Goal: Transaction & Acquisition: Purchase product/service

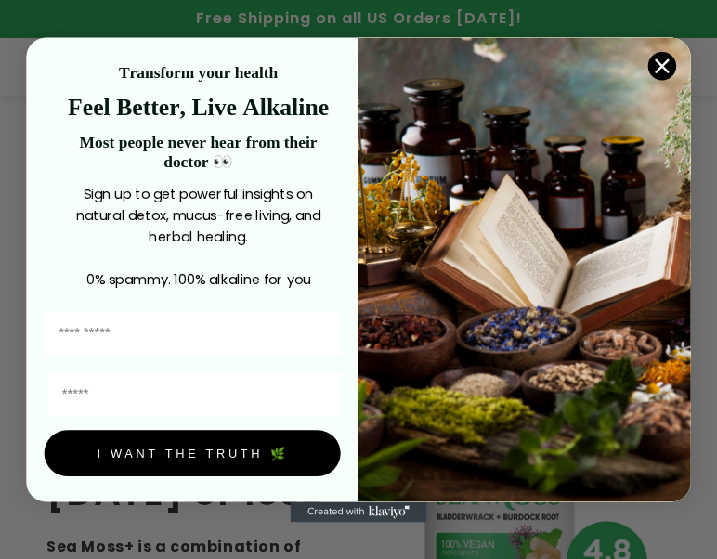
click at [651, 67] on circle "Close dialog" at bounding box center [662, 66] width 28 height 28
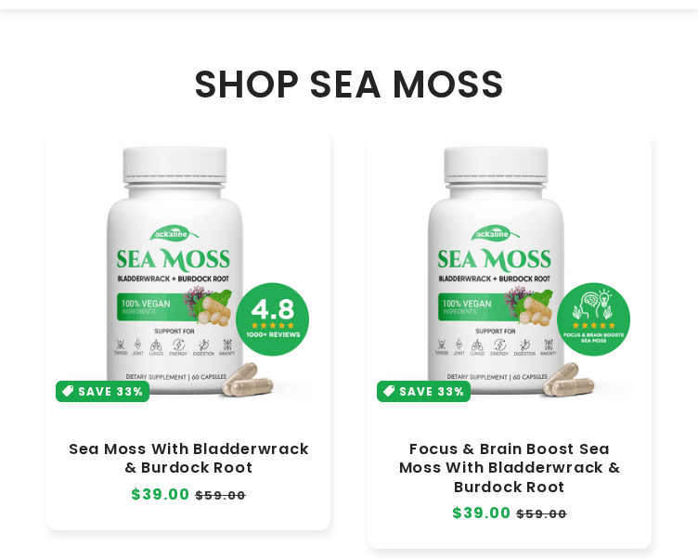
scroll to position [989, 0]
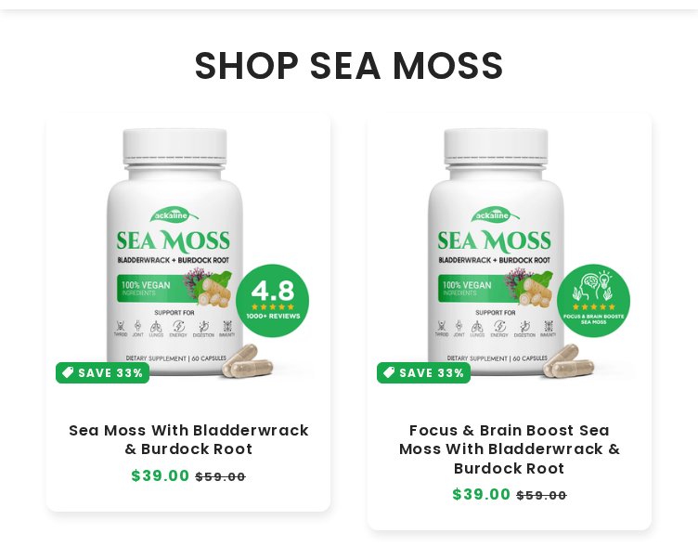
click at [254, 421] on link "Sea Moss With Bladderwrack & Burdock Root" at bounding box center [188, 439] width 247 height 37
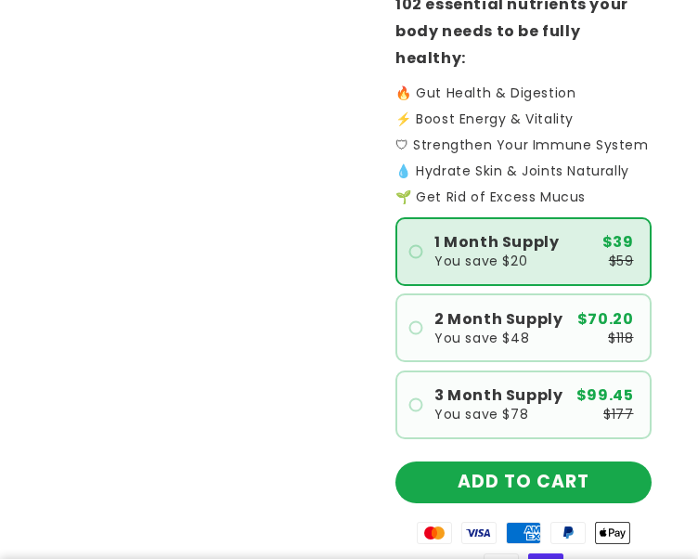
scroll to position [743, 0]
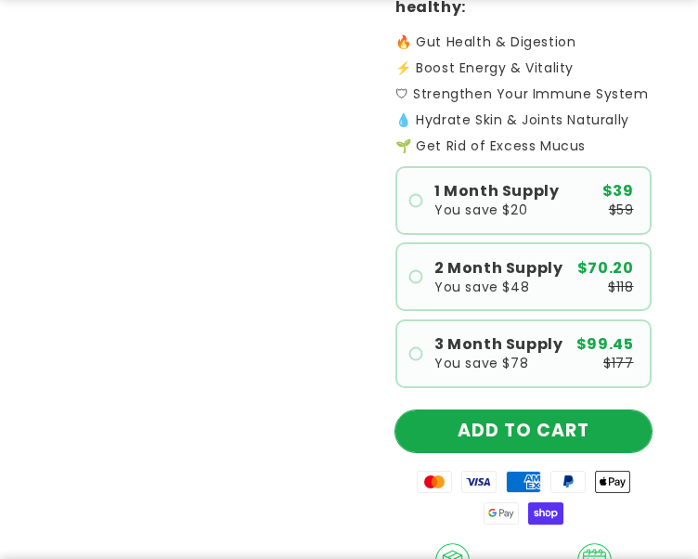
click at [583, 410] on button "ADD TO CART" at bounding box center [523, 431] width 256 height 42
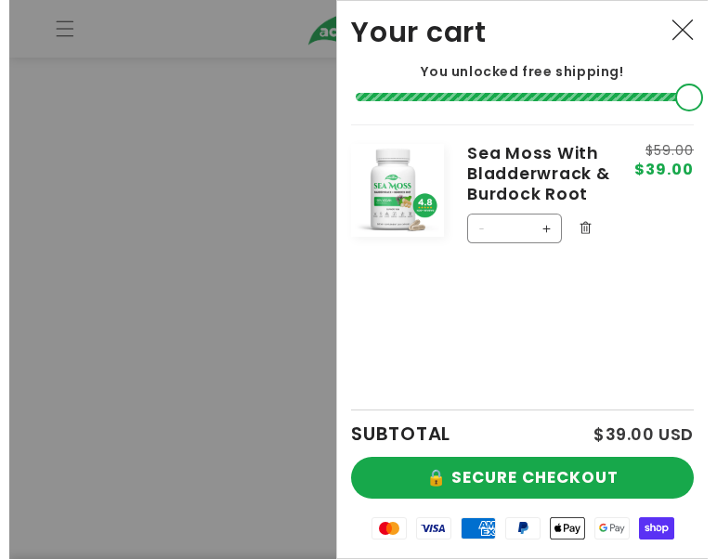
scroll to position [711, 0]
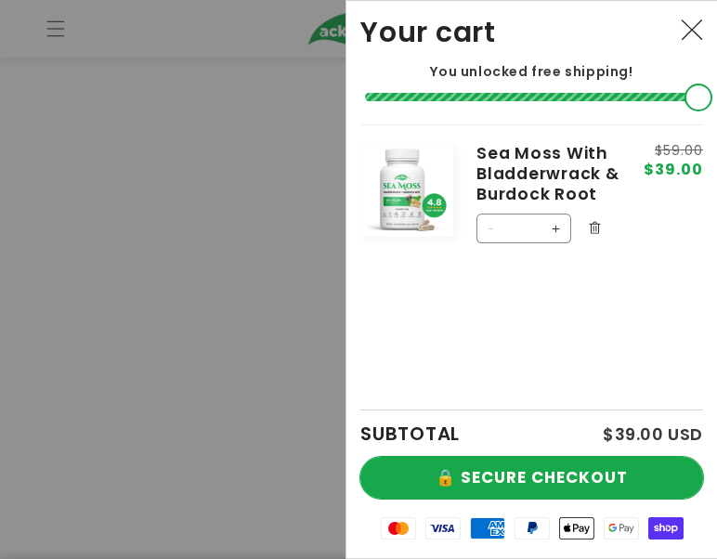
click at [573, 439] on div "SUBTOTAL $39.00 USD 🔒 SECURE CHECKOUT Mastercard Visa American Express PayPal A…" at bounding box center [531, 483] width 343 height 149
click at [573, 457] on button "🔒 SECURE CHECKOUT" at bounding box center [531, 478] width 343 height 42
